Goal: Task Accomplishment & Management: Manage account settings

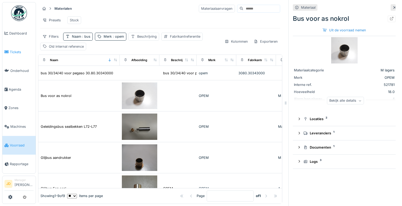
scroll to position [1, 0]
click at [19, 51] on span "Tickets" at bounding box center [22, 52] width 24 height 5
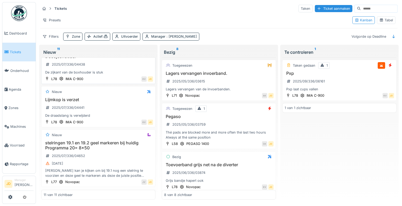
scroll to position [115, 0]
click at [120, 114] on div "Lijmkop is verzet 2025/07/336/04441 De draadstang is verwijderd" at bounding box center [98, 106] width 109 height 21
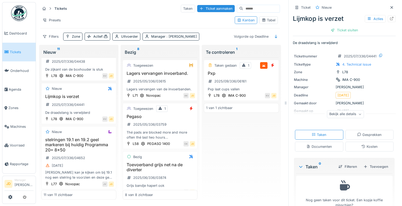
scroll to position [13, 0]
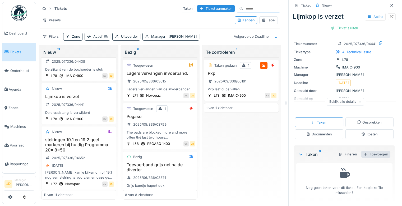
click at [364, 153] on div "Toevoegen" at bounding box center [375, 154] width 29 height 7
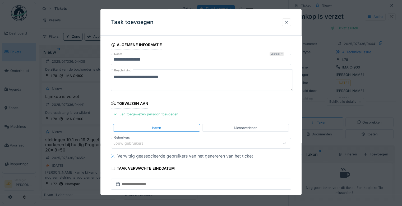
click at [139, 144] on div "Jouw gebruikers" at bounding box center [131, 144] width 37 height 6
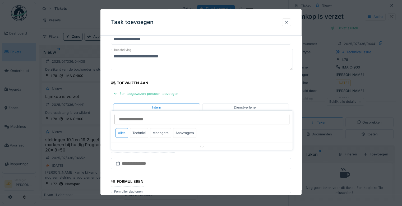
scroll to position [41, 0]
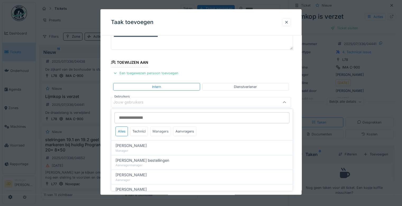
click at [158, 133] on div "Managers" at bounding box center [160, 132] width 21 height 10
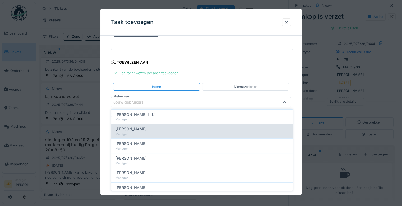
click at [145, 129] on div "[PERSON_NAME]" at bounding box center [201, 129] width 173 height 6
type input "****"
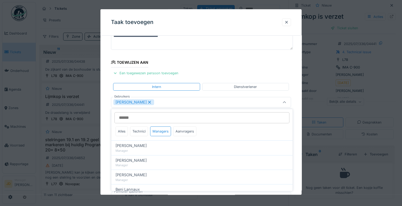
click at [286, 103] on icon at bounding box center [284, 102] width 4 height 3
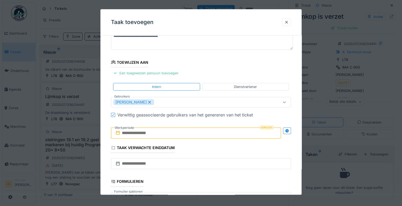
click at [162, 132] on input "text" at bounding box center [196, 133] width 170 height 11
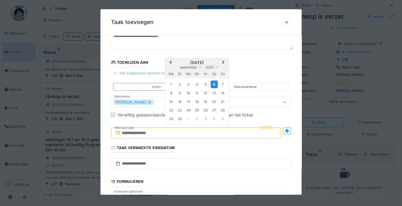
click at [212, 84] on div "6" at bounding box center [213, 85] width 7 height 8
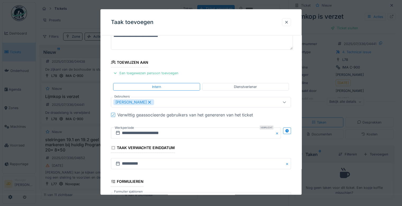
scroll to position [114, 0]
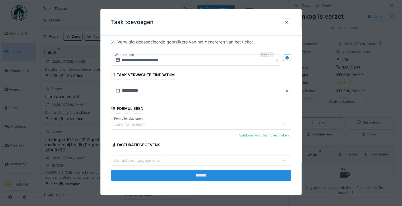
click at [202, 172] on input "*******" at bounding box center [201, 175] width 180 height 11
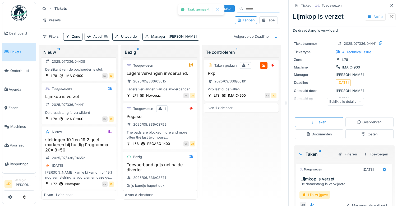
scroll to position [36, 0]
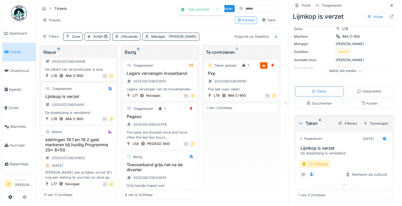
click at [313, 165] on div "Lijn Vrijgave" at bounding box center [314, 165] width 31 height 8
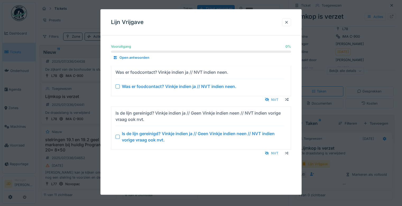
click at [118, 137] on div at bounding box center [117, 137] width 4 height 4
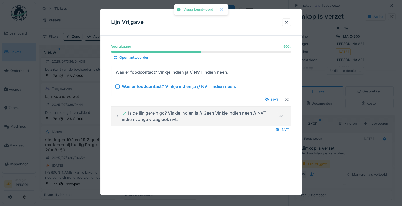
click at [117, 88] on div "Was er foodcontact? Vinkje indien ja // NVT indien neen." at bounding box center [199, 86] width 169 height 6
click at [117, 86] on div at bounding box center [117, 86] width 4 height 4
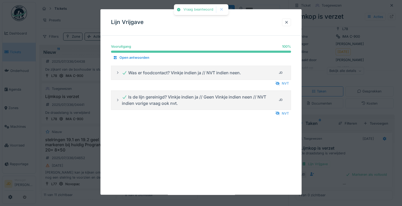
click at [354, 163] on div at bounding box center [201, 103] width 402 height 206
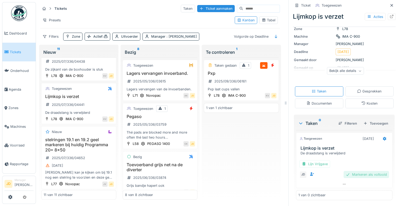
click at [362, 174] on div "Markeren als voltooid" at bounding box center [365, 174] width 45 height 7
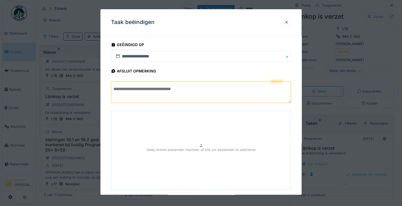
click at [227, 86] on textarea at bounding box center [201, 93] width 180 height 22
type textarea "*"
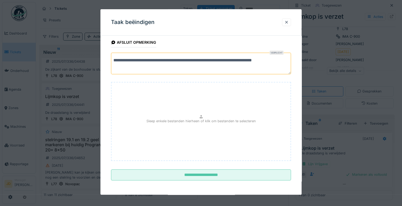
drag, startPoint x: 286, startPoint y: 61, endPoint x: 85, endPoint y: 46, distance: 201.7
click at [85, 46] on div "**********" at bounding box center [219, 103] width 366 height 206
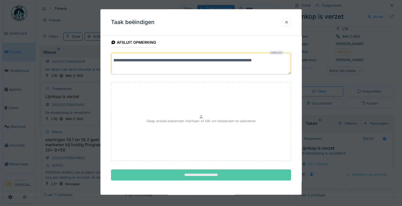
type textarea "**********"
click at [193, 173] on input "**********" at bounding box center [201, 175] width 180 height 11
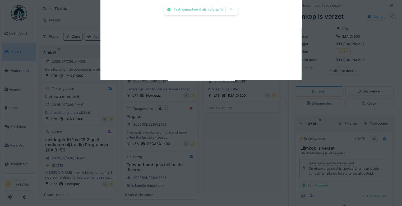
scroll to position [43, 0]
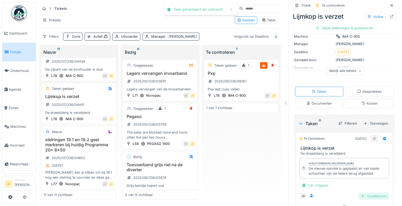
click at [359, 196] on div "Goedkeuren" at bounding box center [373, 196] width 30 height 7
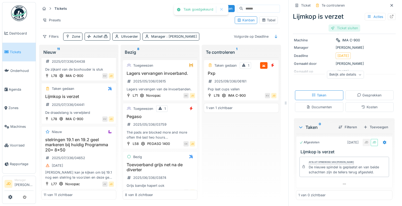
click at [342, 30] on div "Ticket sluiten" at bounding box center [344, 28] width 32 height 7
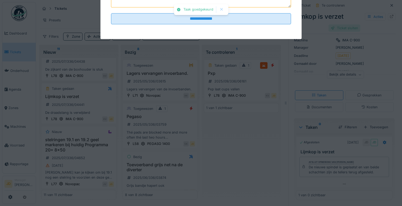
click at [342, 30] on div at bounding box center [201, 103] width 402 height 206
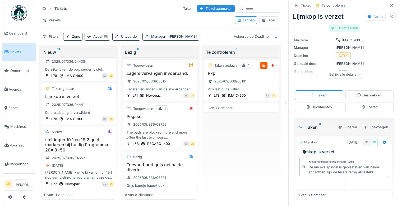
click at [341, 29] on div "Ticket sluiten" at bounding box center [344, 28] width 32 height 7
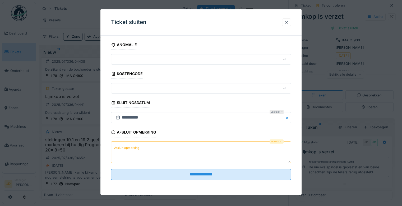
click at [150, 156] on textarea "Afsluit opmerking" at bounding box center [201, 153] width 180 height 22
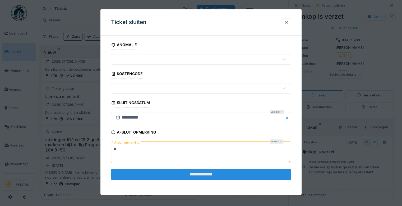
type textarea "**"
click at [185, 173] on input "**********" at bounding box center [201, 174] width 180 height 11
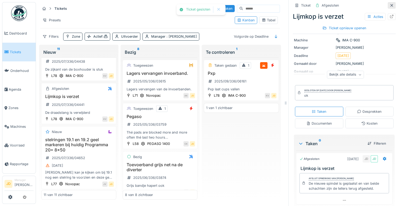
click at [389, 6] on icon at bounding box center [391, 5] width 4 height 3
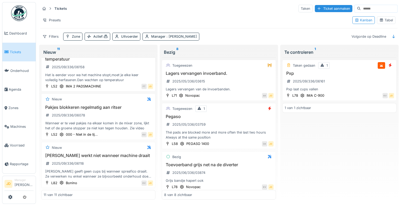
click at [383, 19] on div "Tabel" at bounding box center [386, 20] width 18 height 8
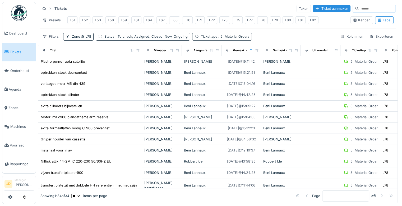
click at [238, 36] on span ": 5. Material Orders" at bounding box center [233, 37] width 32 height 4
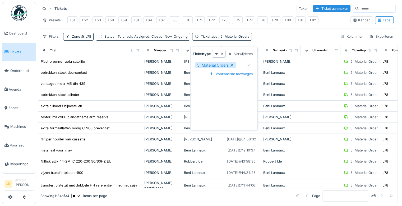
click at [232, 63] on icon at bounding box center [231, 65] width 5 height 4
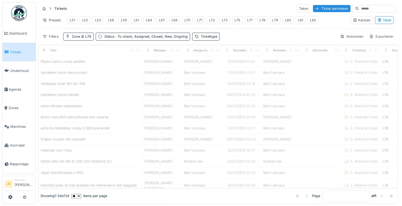
click at [247, 31] on div "Tickets Taken Ticket aanmaken Presets L51 L52 L53 L58 L59 L61 L64 L67 L68 L70 L…" at bounding box center [217, 22] width 359 height 41
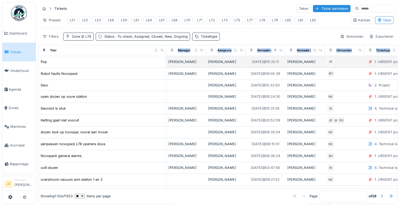
drag, startPoint x: 138, startPoint y: 51, endPoint x: 164, endPoint y: 57, distance: 26.2
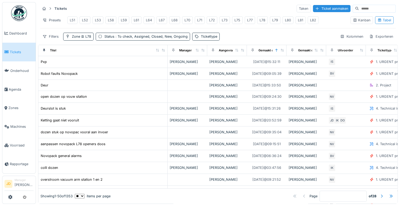
click at [313, 34] on div "Filters Zone L78 Status : To check, Assigned, Closed, New, Ongoing Tickettype K…" at bounding box center [217, 37] width 355 height 8
click at [362, 6] on input at bounding box center [377, 8] width 36 height 7
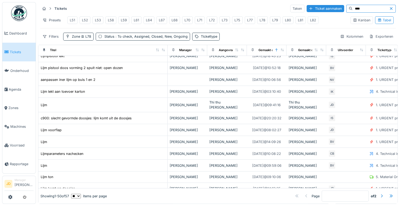
scroll to position [133, 0]
type input "****"
click at [19, 50] on span "Tickets" at bounding box center [22, 52] width 24 height 5
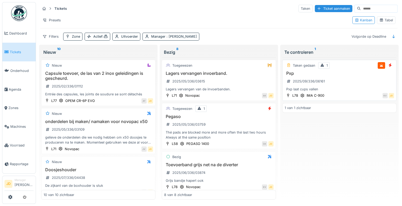
click at [346, 69] on div "Taken gedaan 1 Pxp 2025/09/336/06161 Pxp laat cups vallen L78 IMA C-900 KV JD" at bounding box center [339, 80] width 114 height 41
click at [345, 79] on div "Pxp 2025/09/336/06161 Pxp laat cups vallen" at bounding box center [338, 81] width 109 height 21
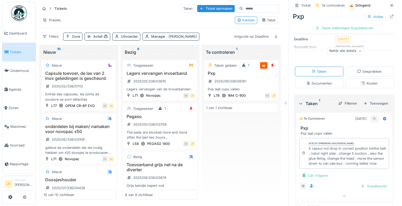
scroll to position [66, 0]
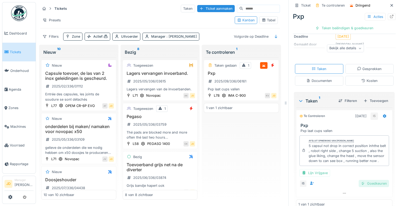
click at [358, 186] on div "Goedkeuren" at bounding box center [373, 183] width 30 height 7
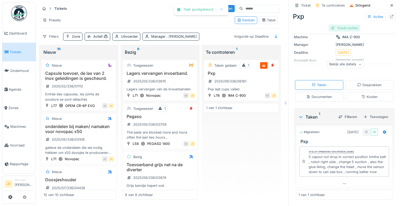
click at [343, 30] on div "Ticket sluiten" at bounding box center [344, 28] width 32 height 7
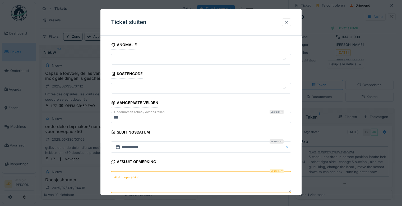
click at [134, 184] on textarea "Afsluit opmerking" at bounding box center [201, 183] width 180 height 22
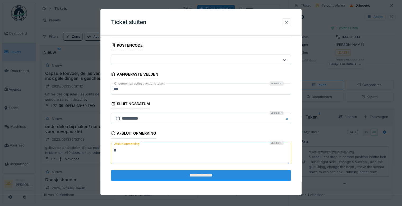
type textarea "**"
click at [151, 176] on input "**********" at bounding box center [201, 175] width 180 height 11
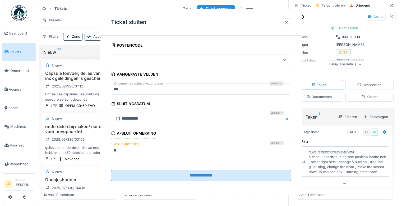
scroll to position [0, 0]
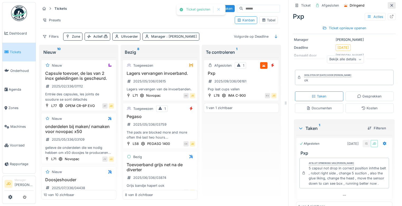
click at [390, 6] on icon at bounding box center [391, 5] width 3 height 3
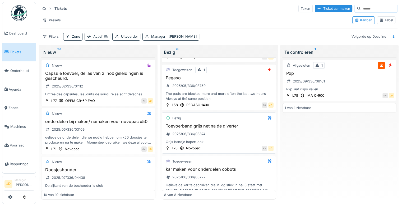
scroll to position [36, 0]
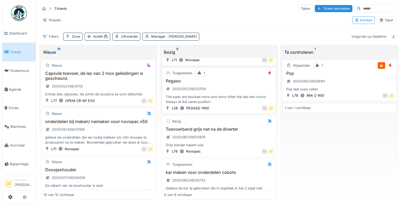
click at [251, 102] on div "Thé pads are blocked more and more often thé last two hours Always at thé same …" at bounding box center [218, 100] width 109 height 10
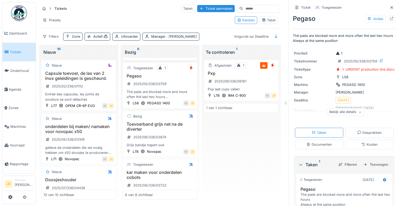
scroll to position [51, 0]
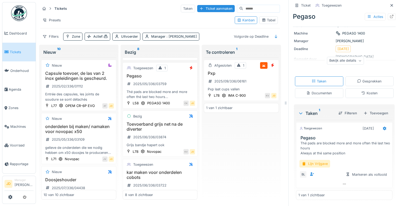
drag, startPoint x: 384, startPoint y: 4, endPoint x: 388, endPoint y: 7, distance: 4.3
click at [388, 7] on div "Ticket Toegewezen Pegaso Acties Thé pads are blocked more and more often thé la…" at bounding box center [343, 103] width 111 height 206
click at [389, 5] on icon at bounding box center [391, 5] width 4 height 3
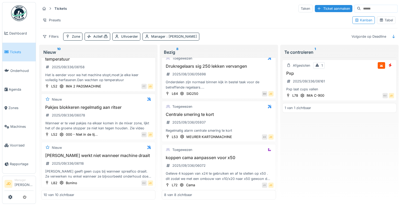
scroll to position [4, 0]
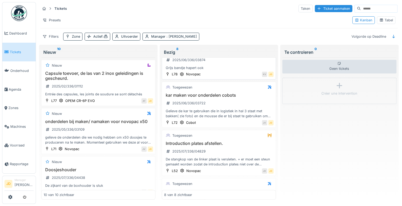
scroll to position [116, 0]
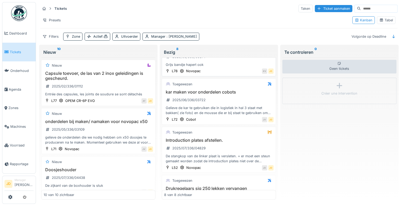
click at [221, 154] on div "De stangkop van de linker plaat is versleten. + er moet een steun gemaakt worde…" at bounding box center [218, 159] width 109 height 10
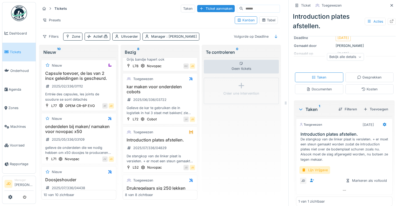
scroll to position [60, 0]
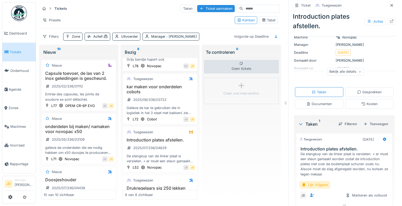
click at [313, 104] on div "Documenten" at bounding box center [319, 104] width 48 height 10
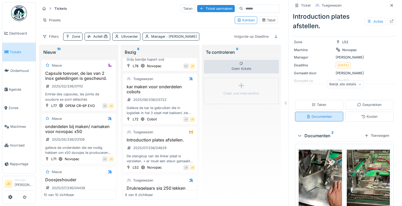
scroll to position [55, 0]
